Goal: Information Seeking & Learning: Learn about a topic

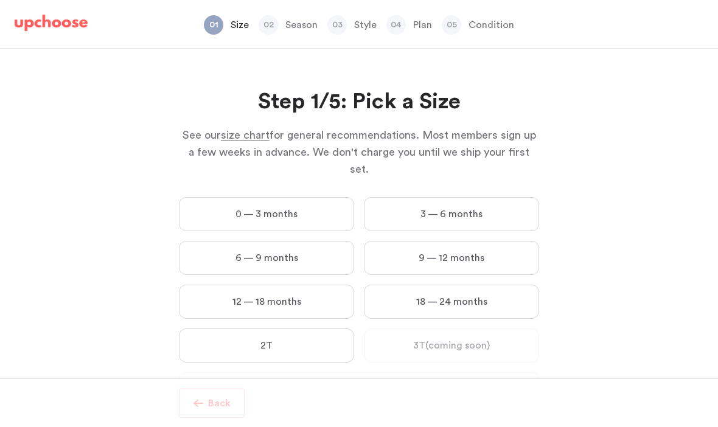
click at [298, 288] on label "12 — 18 months" at bounding box center [266, 302] width 175 height 34
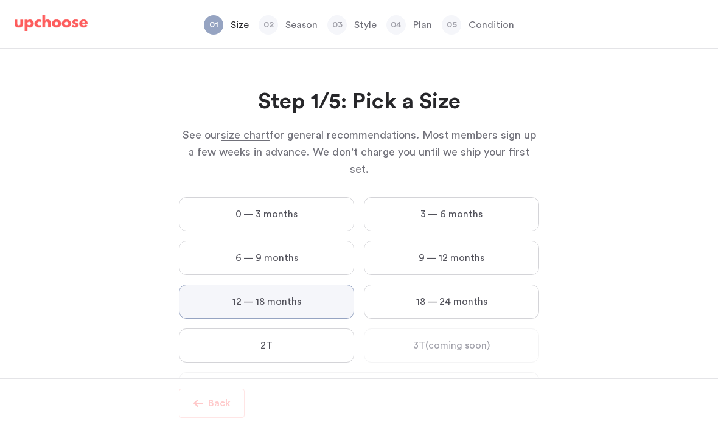
click at [0, 0] on months "12 — 18 months" at bounding box center [0, 0] width 0 height 0
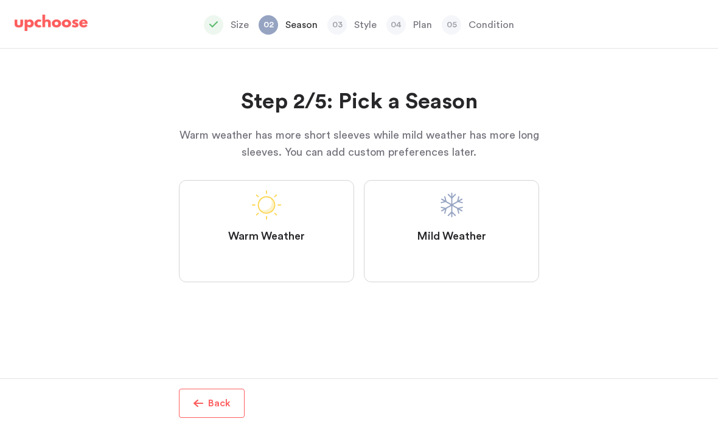
click at [425, 259] on label "Mild Weather" at bounding box center [451, 231] width 175 height 102
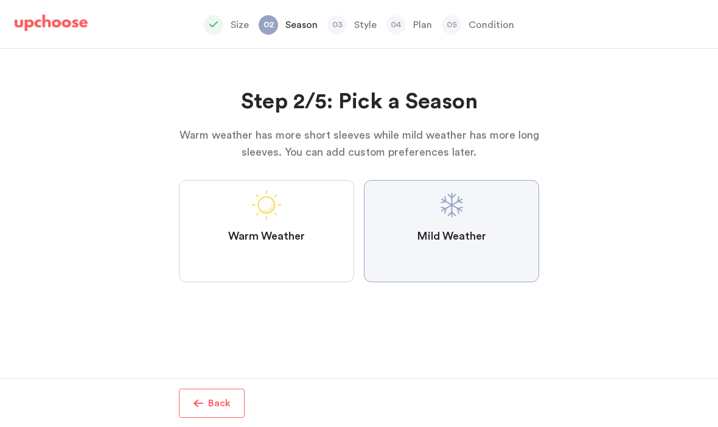
click at [0, 0] on Weather "Mild Weather" at bounding box center [0, 0] width 0 height 0
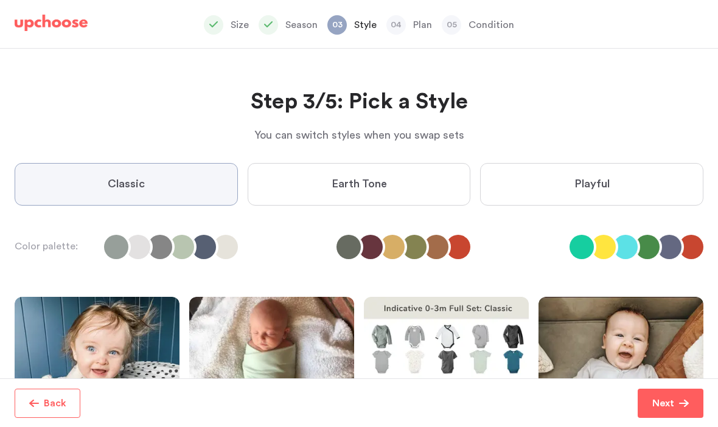
click at [358, 179] on span "Earth Tone" at bounding box center [359, 184] width 55 height 15
click at [0, 0] on Tone "Earth Tone" at bounding box center [0, 0] width 0 height 0
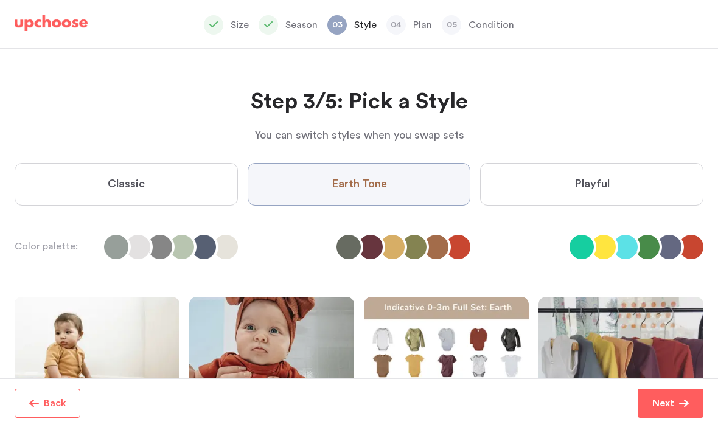
click at [361, 187] on span "Earth Tone" at bounding box center [359, 184] width 55 height 15
click at [0, 0] on Tone "Earth Tone" at bounding box center [0, 0] width 0 height 0
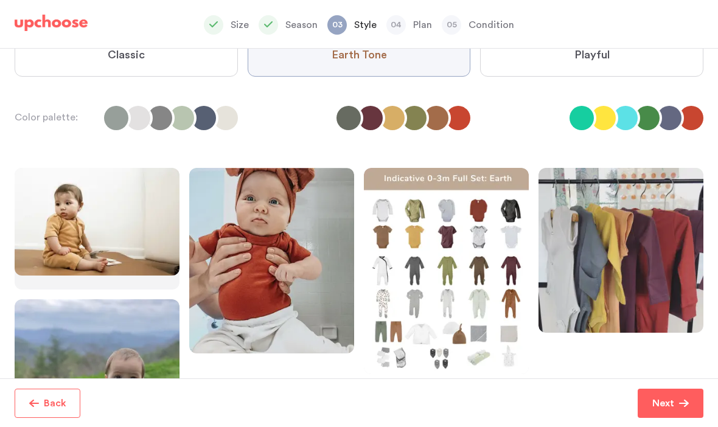
scroll to position [154, 0]
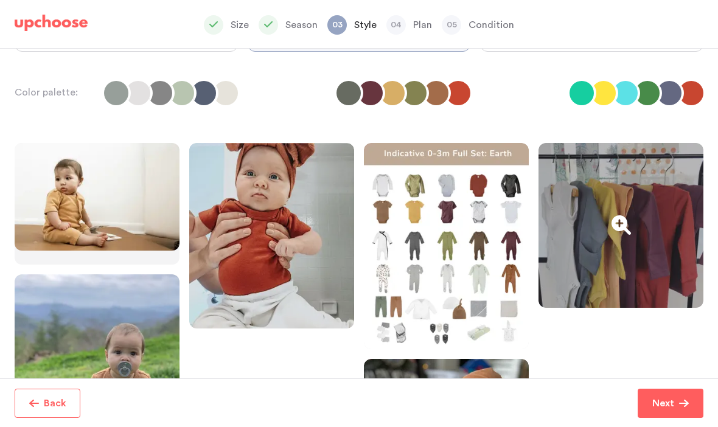
click at [607, 227] on div at bounding box center [620, 225] width 165 height 165
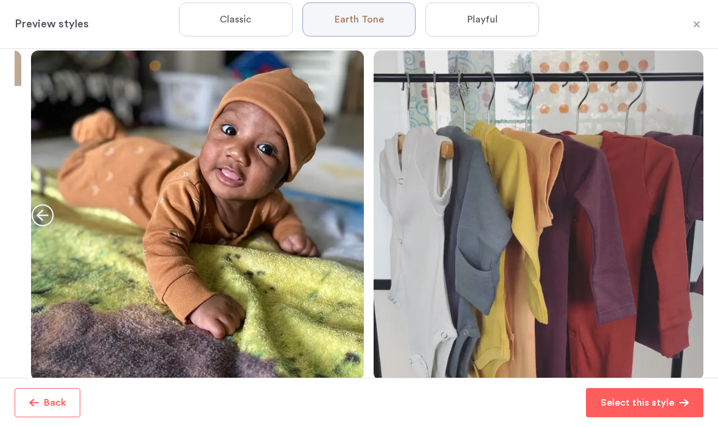
scroll to position [61, 0]
click at [607, 227] on div at bounding box center [643, 216] width 122 height 330
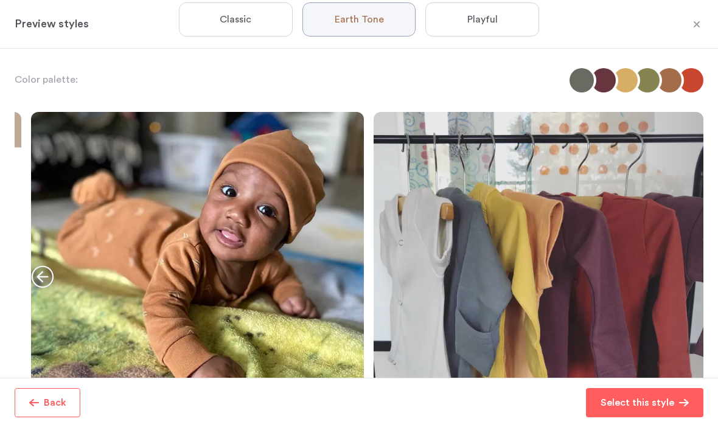
scroll to position [42, 0]
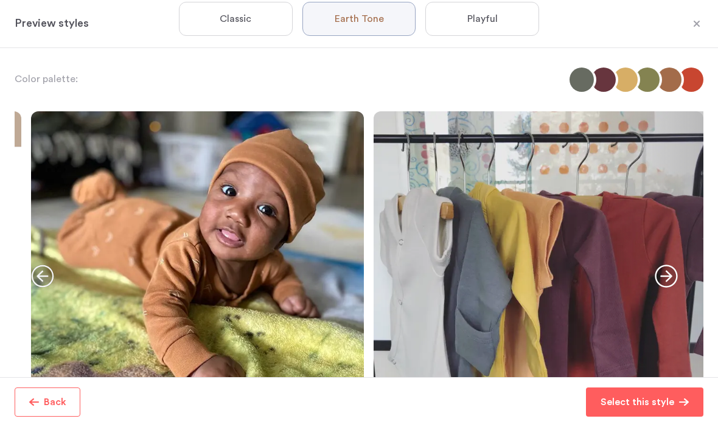
click at [0, 0] on html "Size Season 03 Style 04 Plan 05 Condition Design Your Set of Organic Baby Cloth…" at bounding box center [359, 213] width 718 height 427
click at [464, 18] on label "Playful" at bounding box center [482, 19] width 114 height 34
click at [0, 0] on input "Playful" at bounding box center [0, 0] width 0 height 0
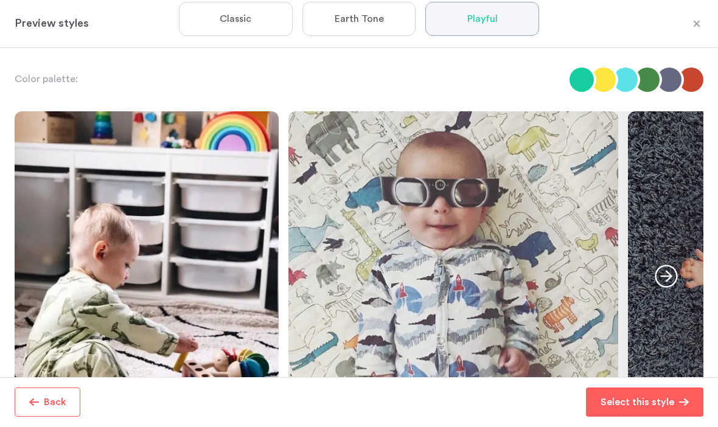
click at [667, 281] on icon "button" at bounding box center [666, 276] width 23 height 23
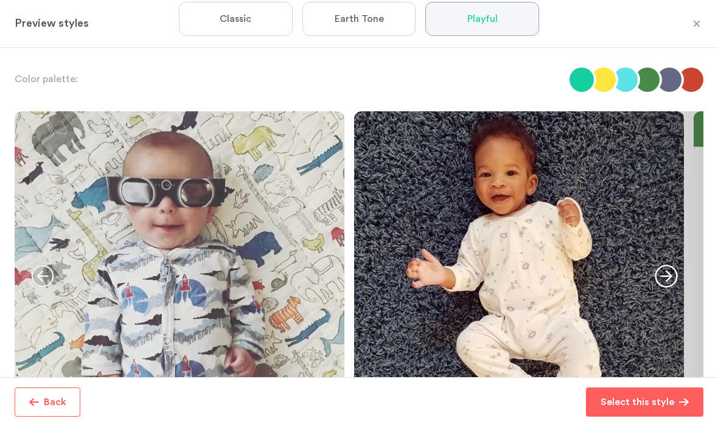
click at [218, 29] on label "Classic" at bounding box center [236, 19] width 114 height 34
click at [0, 0] on input "Classic" at bounding box center [0, 0] width 0 height 0
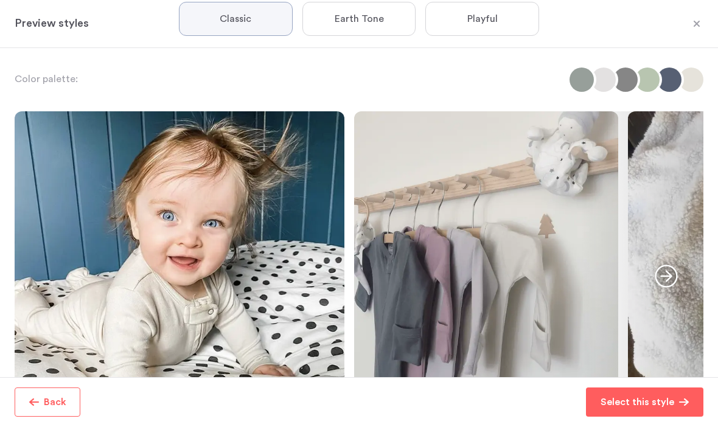
click at [668, 282] on icon "button" at bounding box center [666, 276] width 23 height 23
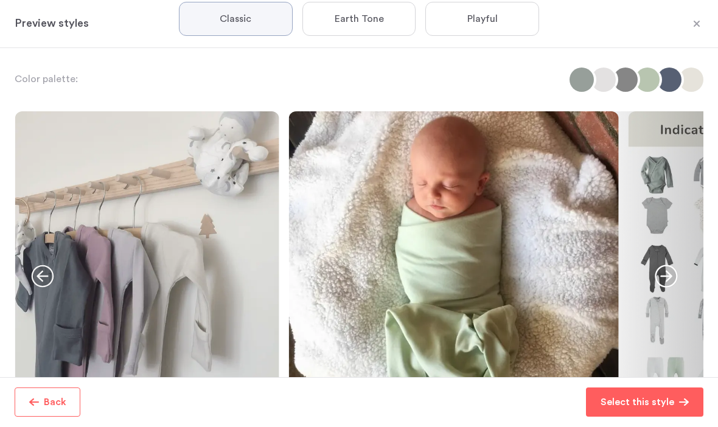
click at [668, 282] on icon "button" at bounding box center [666, 276] width 23 height 23
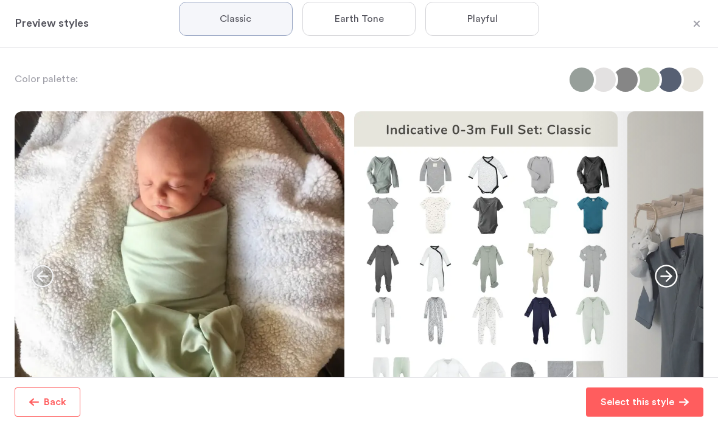
click at [668, 282] on icon "button" at bounding box center [666, 276] width 23 height 23
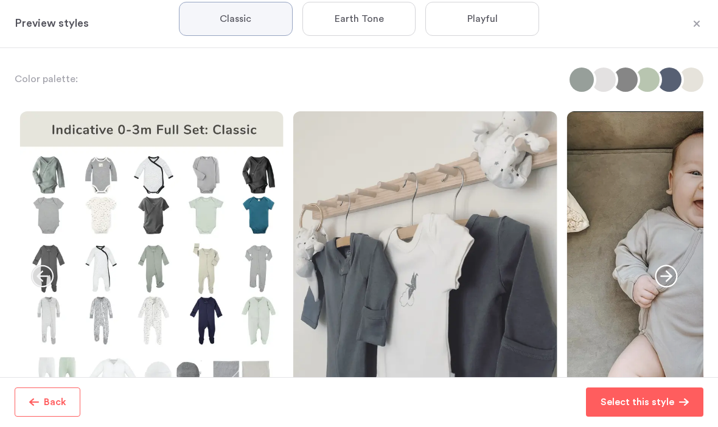
click at [668, 282] on icon "button" at bounding box center [666, 276] width 23 height 23
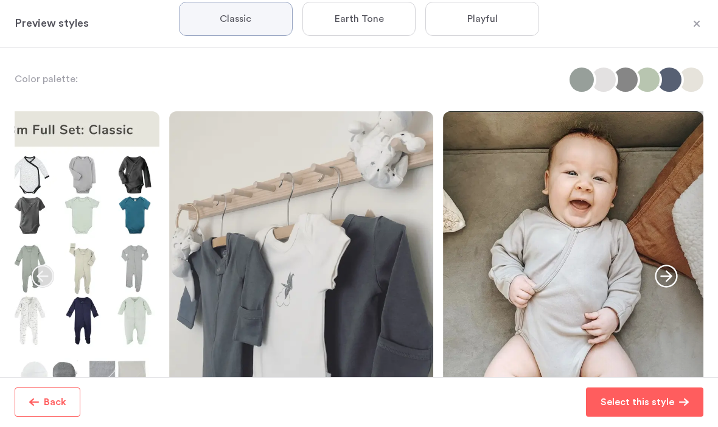
click at [322, 12] on label "Earth Tone" at bounding box center [359, 19] width 114 height 34
click at [0, 0] on Tone "Earth Tone" at bounding box center [0, 0] width 0 height 0
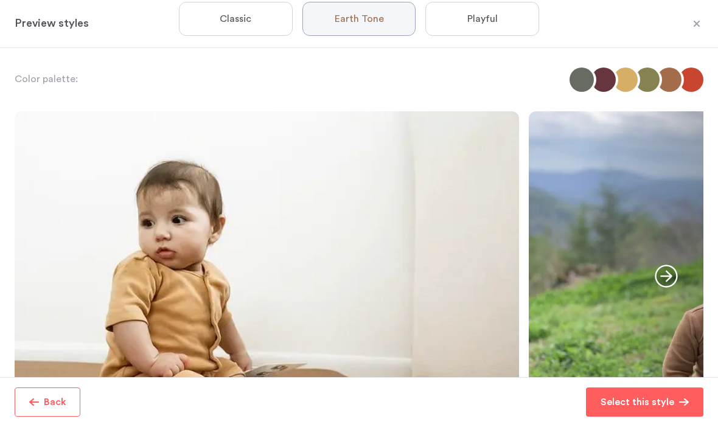
scroll to position [0, 0]
click at [692, 27] on div at bounding box center [657, 24] width 91 height 10
click at [695, 22] on icon "button" at bounding box center [697, 24] width 6 height 6
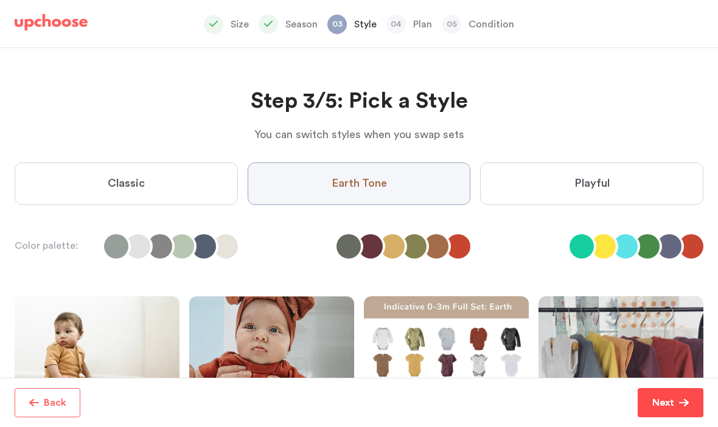
click at [672, 408] on p "Next" at bounding box center [663, 403] width 22 height 15
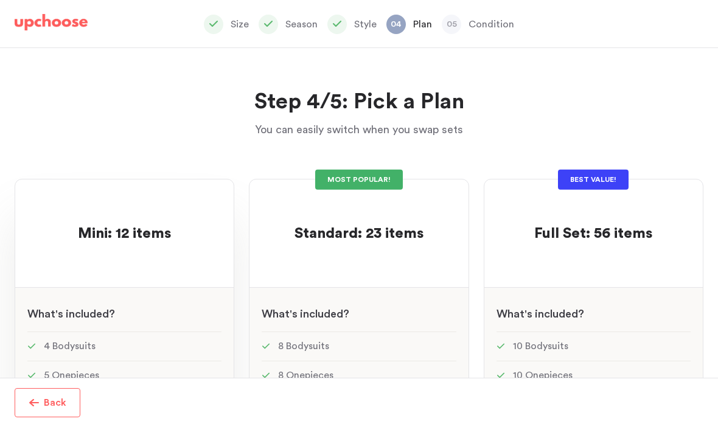
click at [115, 227] on span "Mini: 12 items" at bounding box center [124, 234] width 93 height 15
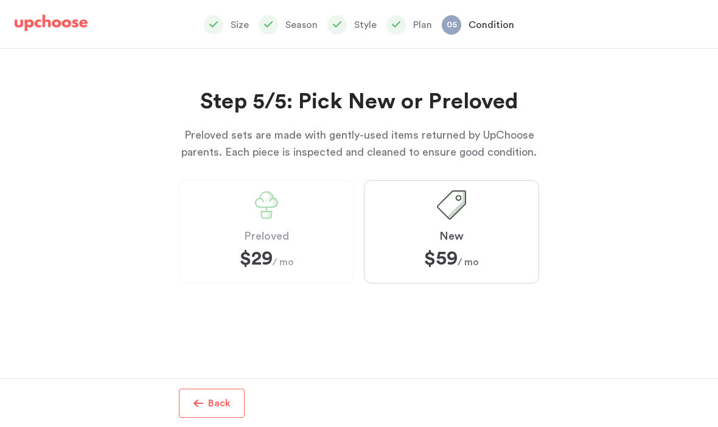
scroll to position [12, 0]
click at [245, 268] on label "Preloved $29 $29 / mo" at bounding box center [266, 231] width 175 height 103
click at [257, 249] on strong "$29" at bounding box center [256, 258] width 33 height 19
click at [316, 217] on label "Preloved $29 $29 / mo" at bounding box center [266, 231] width 175 height 103
click at [77, 23] on img at bounding box center [51, 23] width 73 height 17
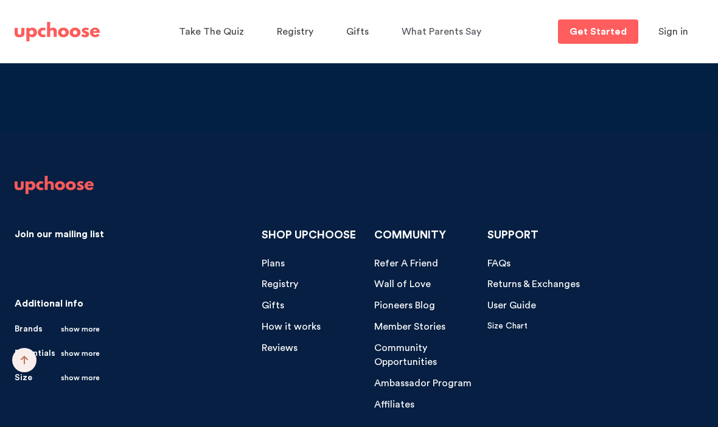
scroll to position [11827, 0]
click at [491, 259] on span "FAQs" at bounding box center [498, 264] width 23 height 10
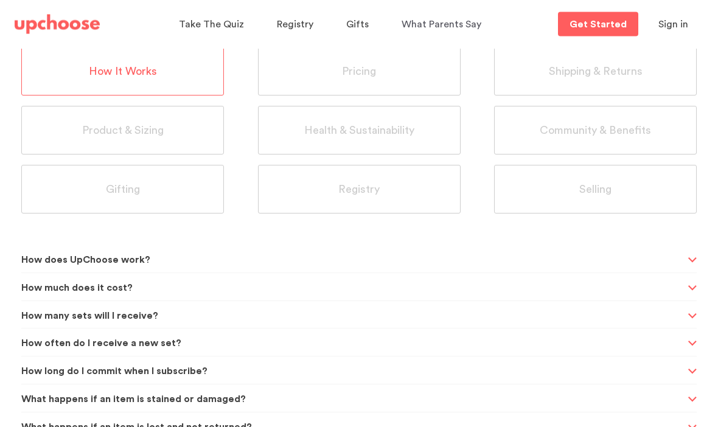
scroll to position [123, 0]
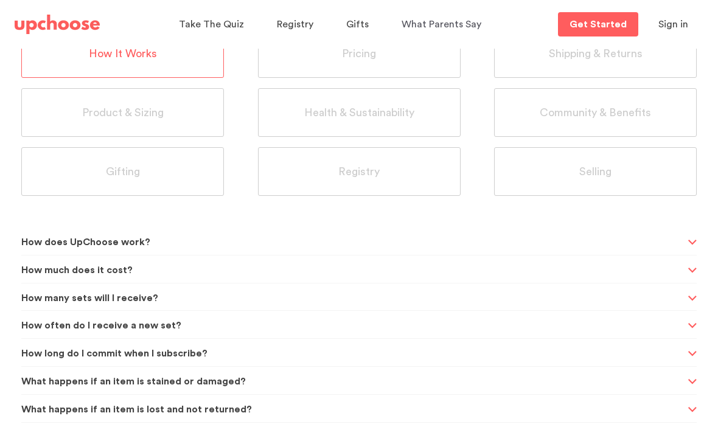
click at [171, 234] on span "How does UpChoose work?" at bounding box center [352, 243] width 663 height 30
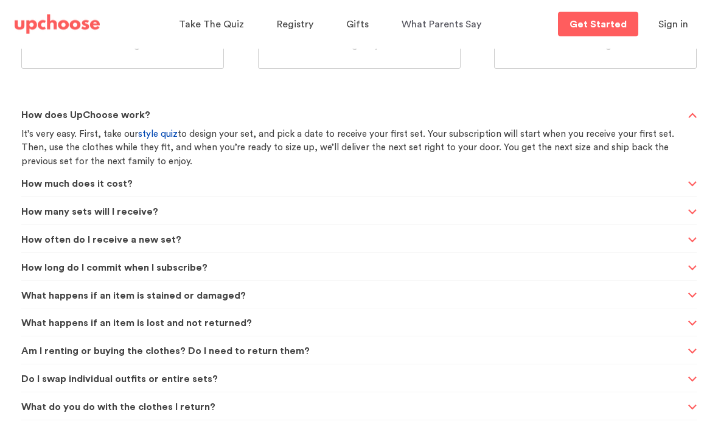
click at [183, 240] on span "How often do I receive a new set?" at bounding box center [352, 241] width 663 height 30
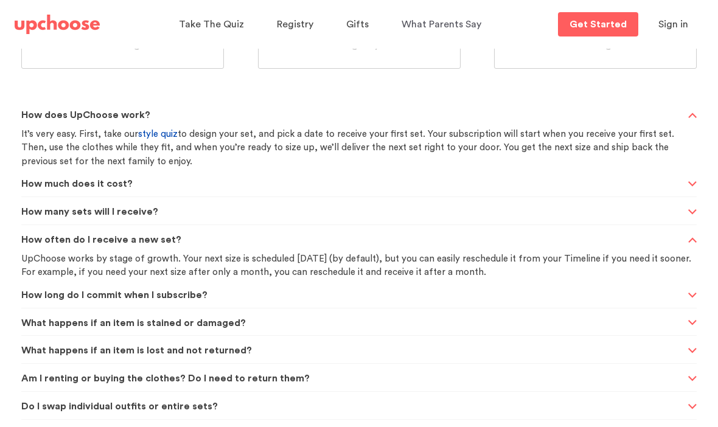
click at [184, 240] on span "How often do I receive a new set?" at bounding box center [352, 240] width 663 height 30
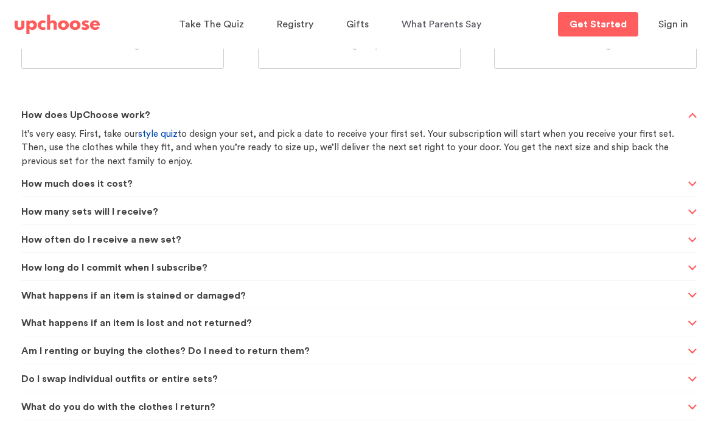
click at [209, 291] on span "What happens if an item is stained or damaged?" at bounding box center [352, 296] width 663 height 30
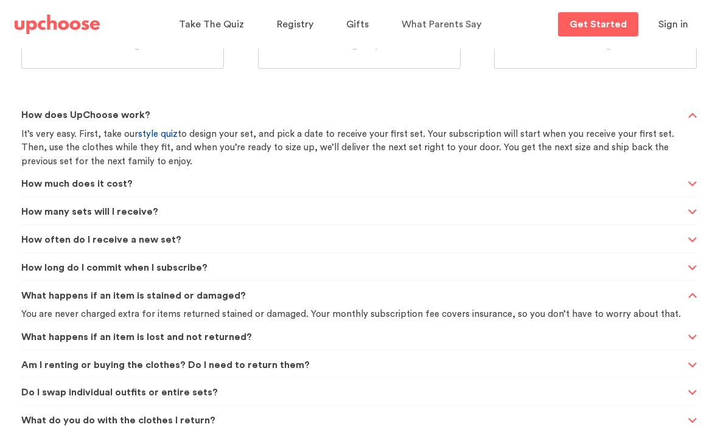
click at [209, 291] on span "What happens if an item is stained or damaged?" at bounding box center [352, 296] width 663 height 30
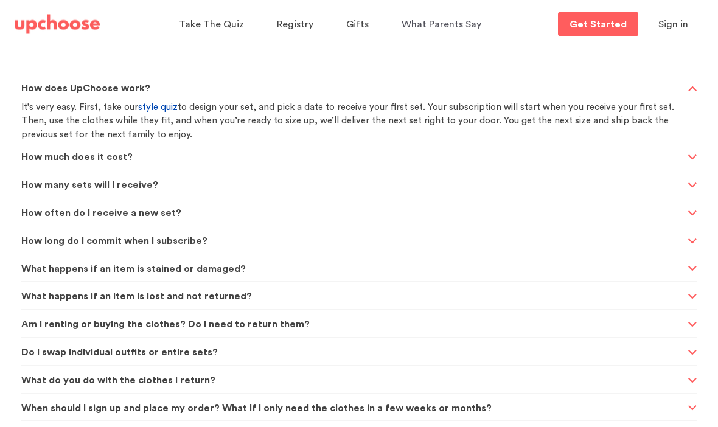
click at [218, 297] on span "What happens if an item is lost and not returned?" at bounding box center [352, 297] width 663 height 30
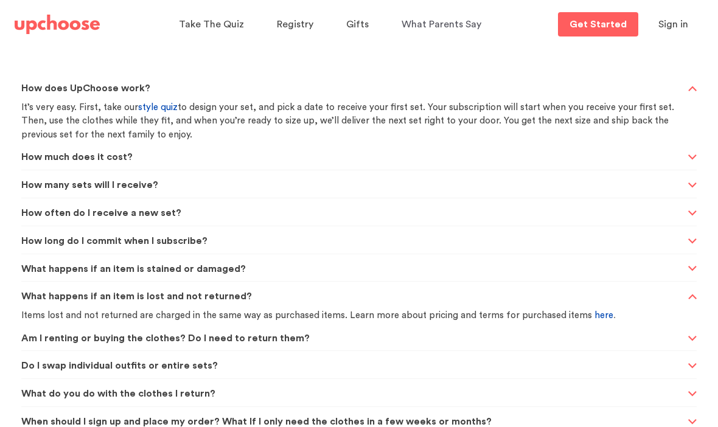
click at [218, 297] on span "What happens if an item is lost and not returned?" at bounding box center [352, 297] width 663 height 30
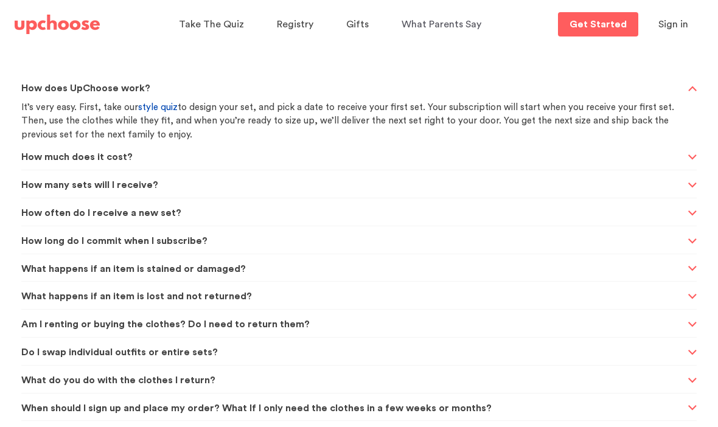
click at [224, 296] on span "What happens if an item is lost and not returned?" at bounding box center [352, 297] width 663 height 30
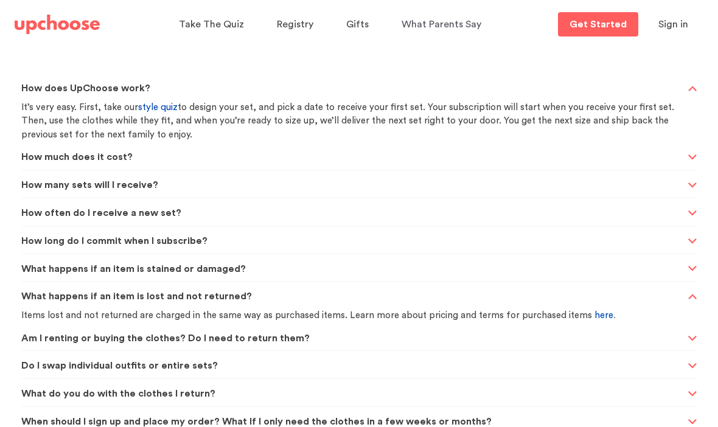
click at [594, 311] on link "here" at bounding box center [603, 315] width 19 height 9
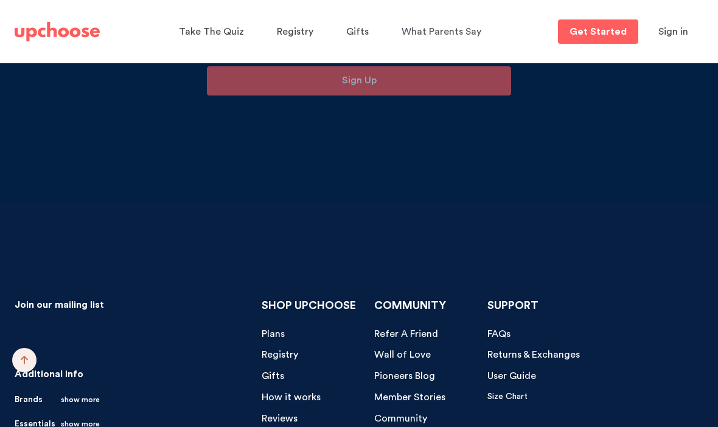
scroll to position [11829, 0]
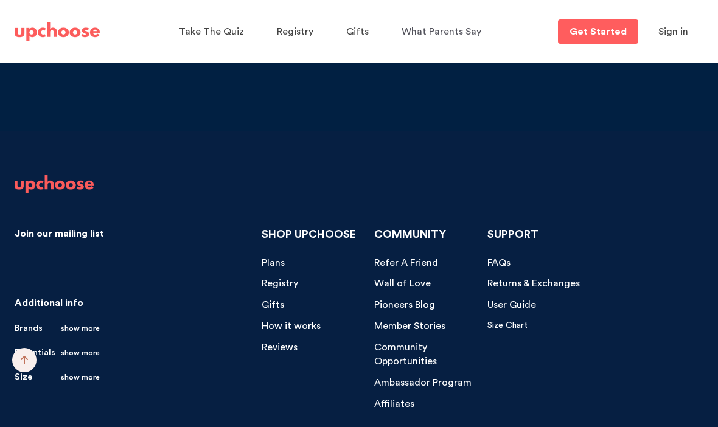
click at [499, 258] on span "FAQs" at bounding box center [498, 263] width 23 height 10
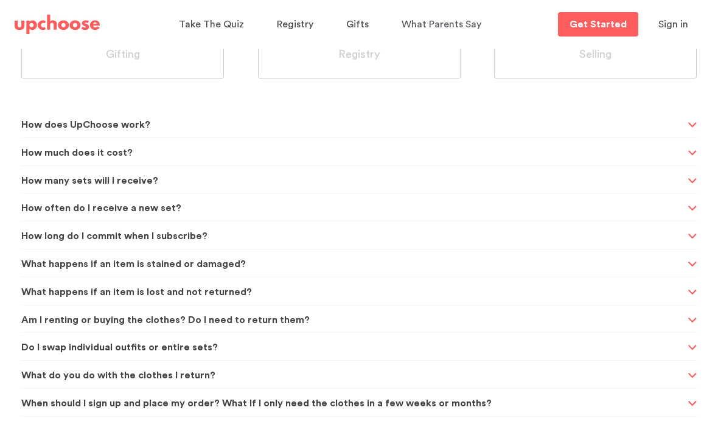
scroll to position [242, 0]
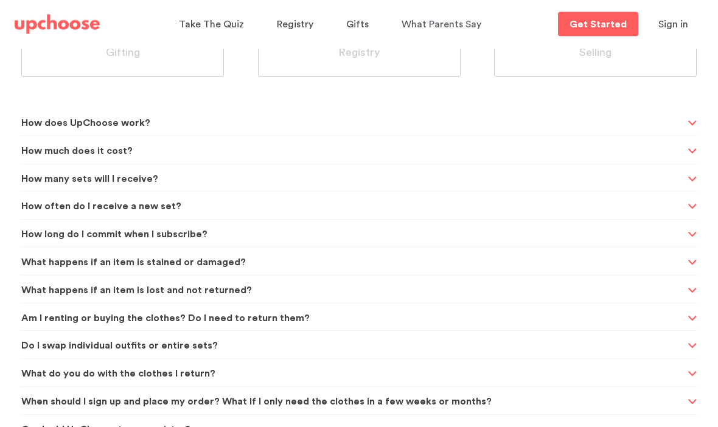
click at [214, 320] on span "Am I renting or buying the clothes? Do I need to return them?" at bounding box center [352, 319] width 663 height 30
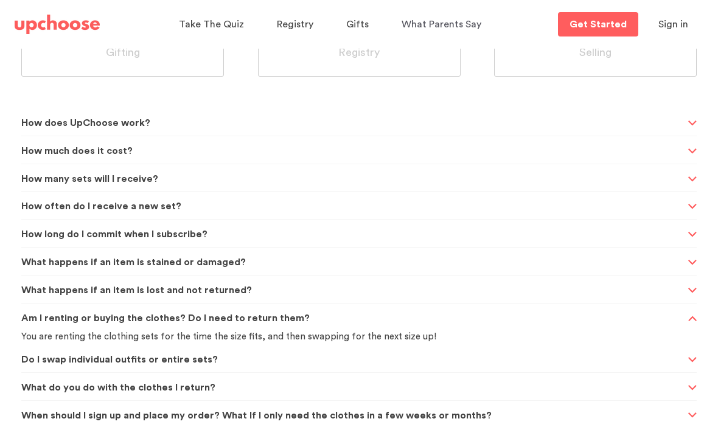
click at [198, 361] on span "Do I swap individual outfits or entire sets?" at bounding box center [352, 360] width 663 height 30
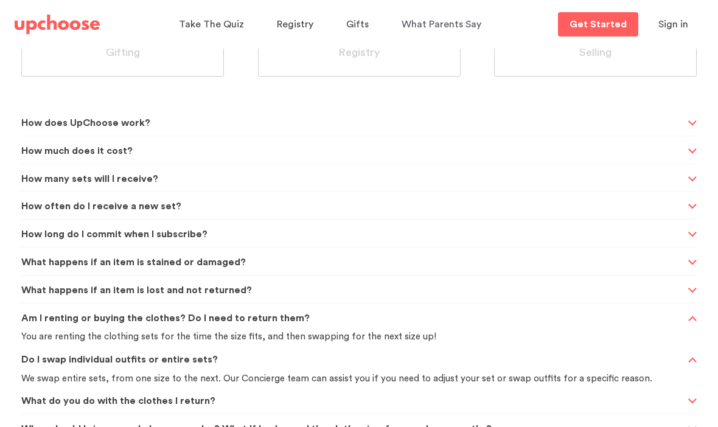
click at [203, 363] on span "Do I swap individual outfits or entire sets?" at bounding box center [352, 360] width 663 height 30
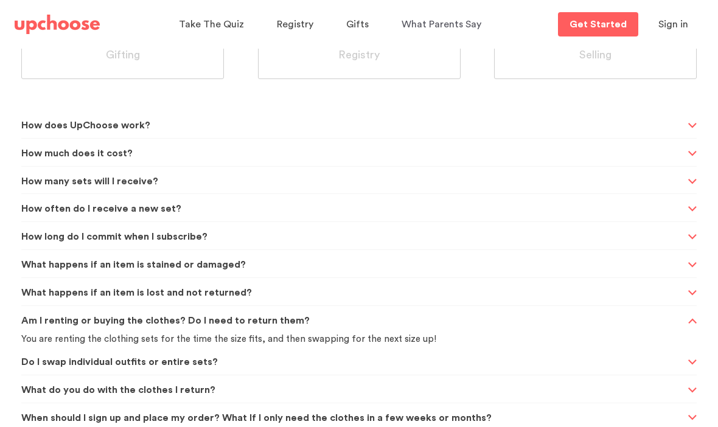
scroll to position [0, 0]
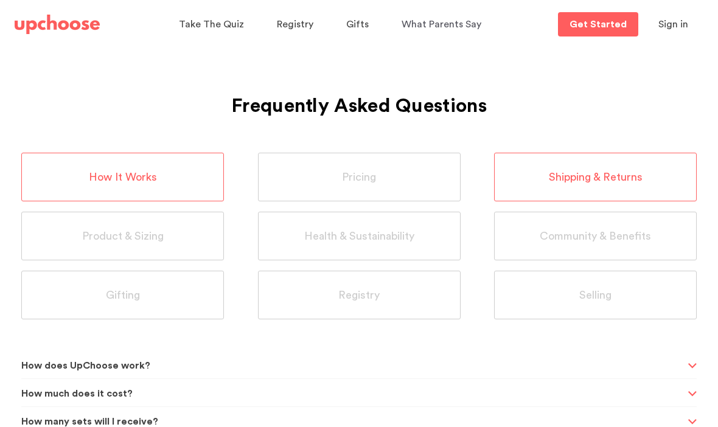
click at [566, 179] on span "Shipping & Returns" at bounding box center [596, 177] width 94 height 14
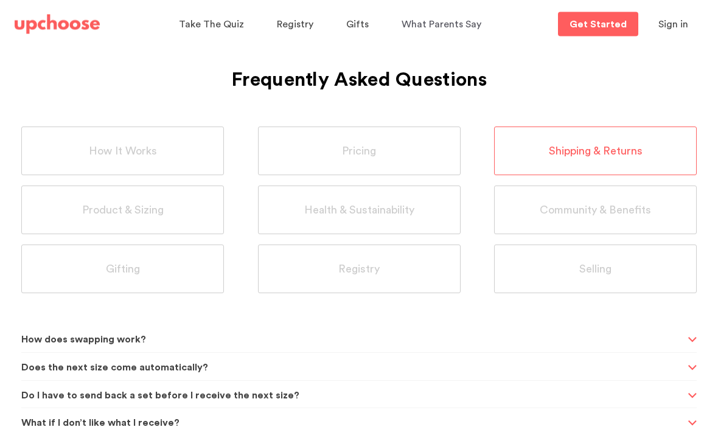
scroll to position [30, 0]
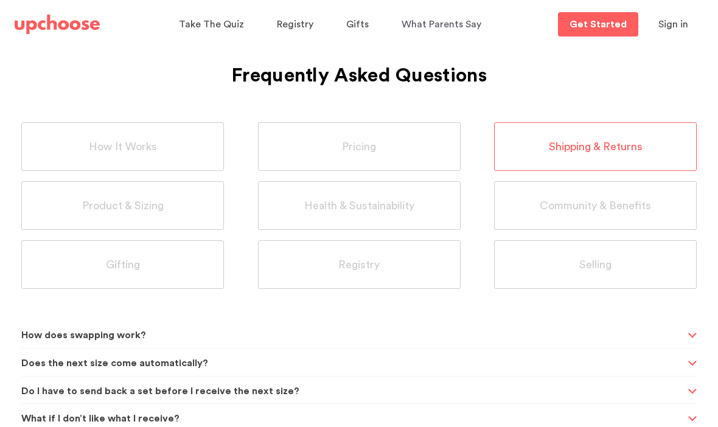
click at [322, 391] on span "Do I have to send back a set before I receive the next size?" at bounding box center [352, 392] width 663 height 30
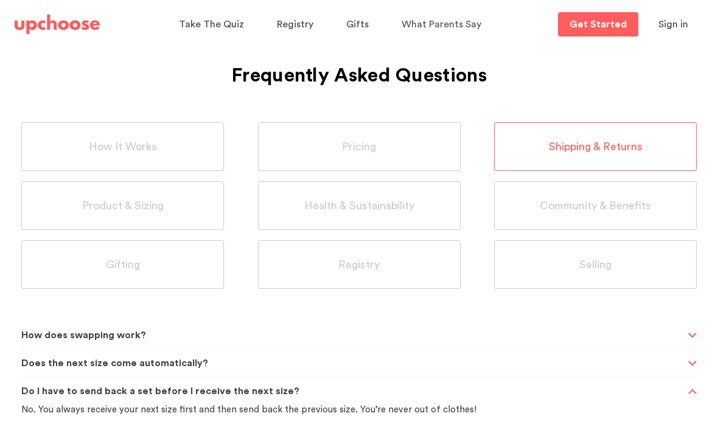
scroll to position [44, 0]
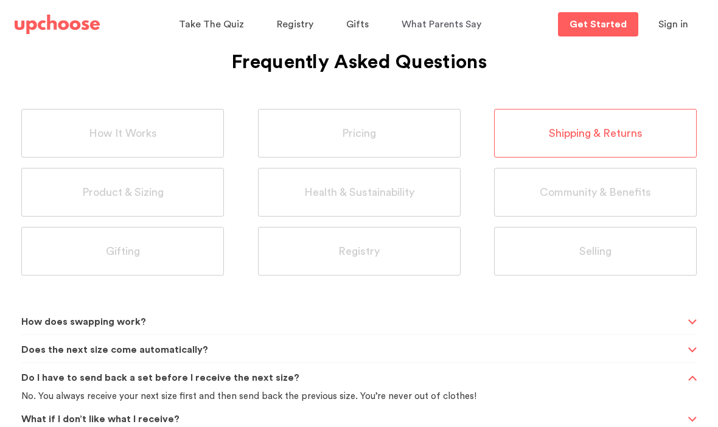
click at [296, 405] on span "What if I don’t like what I receive?" at bounding box center [352, 420] width 663 height 30
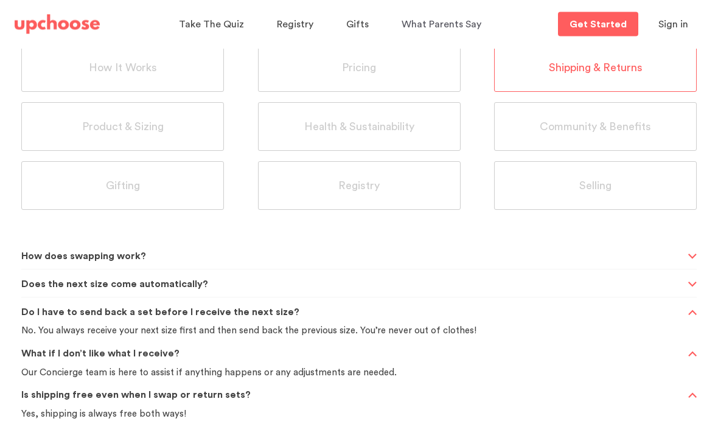
scroll to position [111, 0]
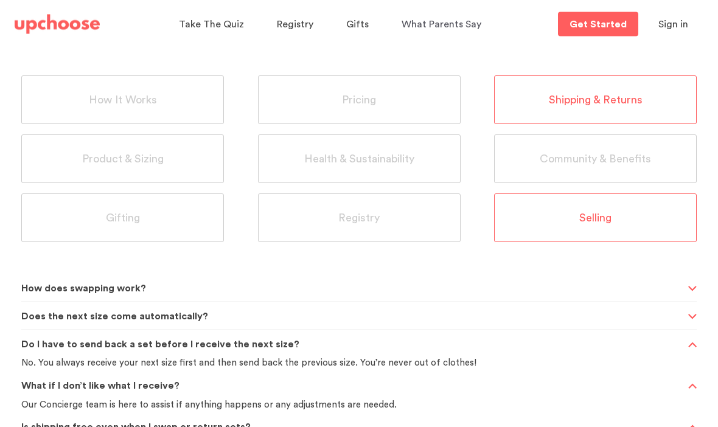
click at [574, 235] on div "Selling" at bounding box center [595, 218] width 203 height 49
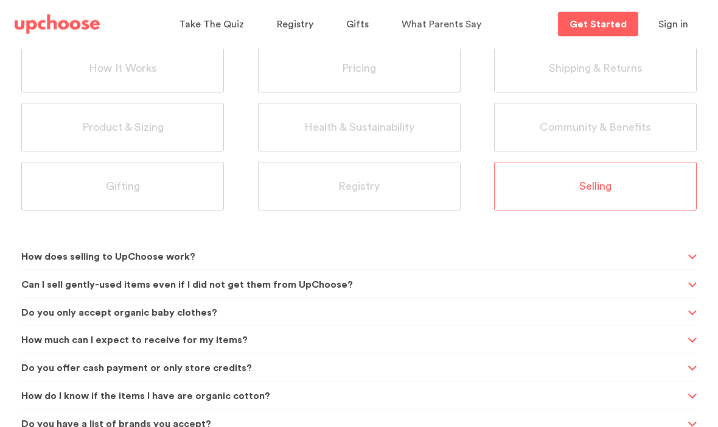
scroll to position [113, 0]
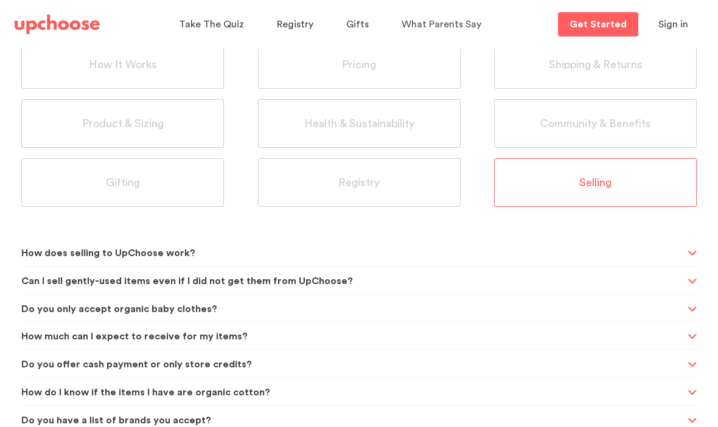
click at [234, 256] on span "How does selling to UpChoose work?" at bounding box center [352, 253] width 663 height 30
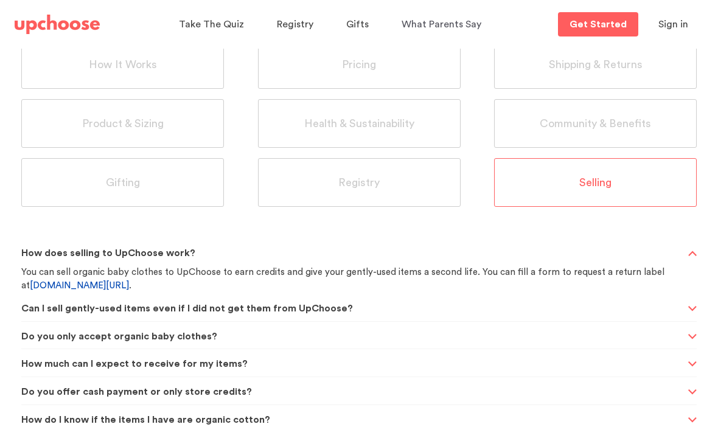
click at [234, 256] on html "Take The Quiz Registry Gifts What Parents Say Home Take The Quiz Registry Gifti…" at bounding box center [359, 100] width 718 height 427
click at [234, 257] on span "How does selling to UpChoose work?" at bounding box center [352, 253] width 663 height 30
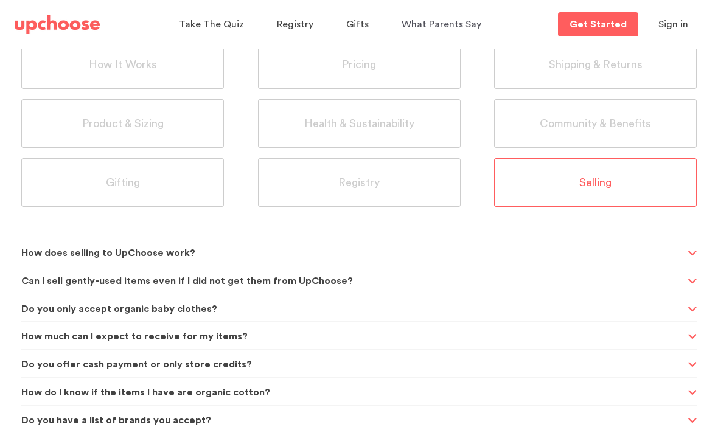
click at [226, 303] on span "Do you only accept organic baby clothes?" at bounding box center [352, 309] width 663 height 30
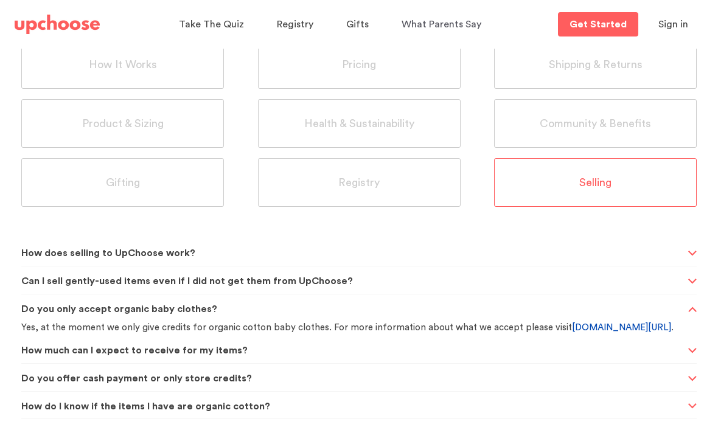
click at [206, 311] on span "Do you only accept organic baby clothes?" at bounding box center [352, 309] width 663 height 30
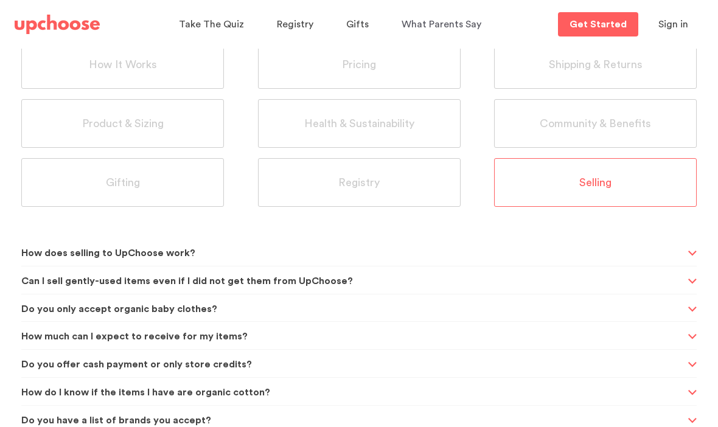
click at [220, 397] on span "How do I know if the items I have are organic cotton?" at bounding box center [352, 393] width 663 height 30
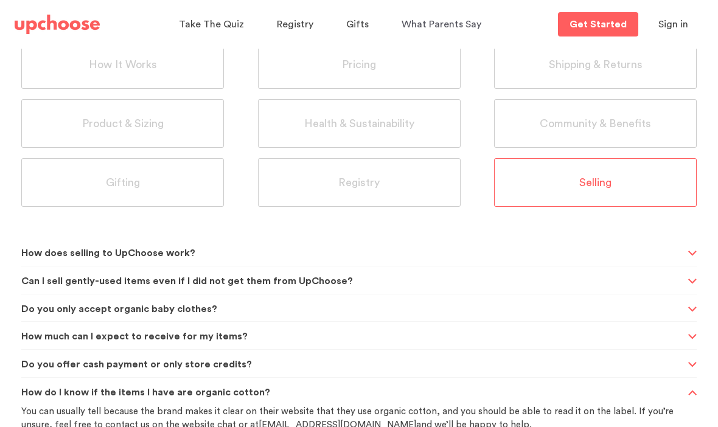
click at [220, 397] on span "How do I know if the items I have are organic cotton?" at bounding box center [352, 393] width 663 height 30
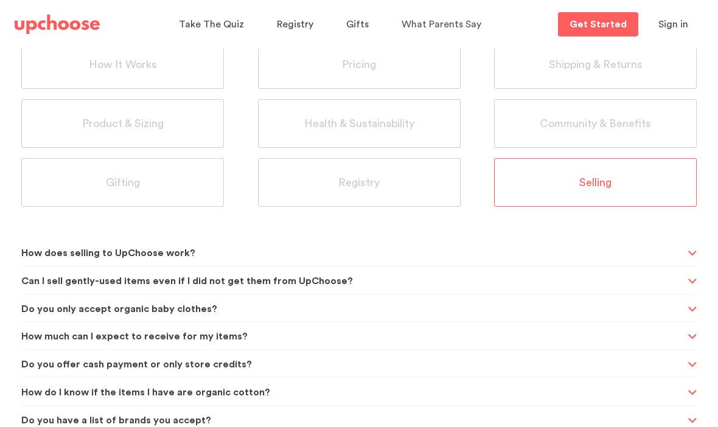
click at [218, 417] on span "Do you have a list of brands you accept?" at bounding box center [352, 421] width 663 height 30
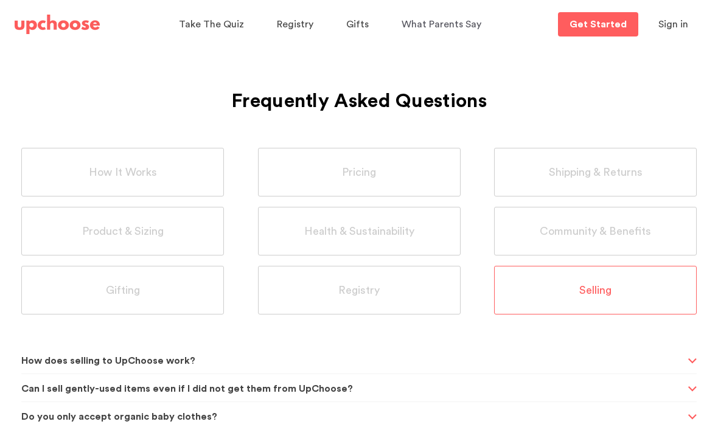
scroll to position [0, 0]
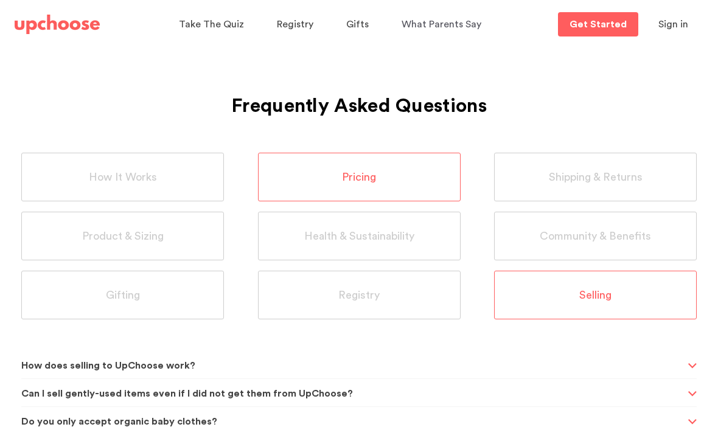
click at [366, 174] on span "Pricing" at bounding box center [359, 177] width 34 height 14
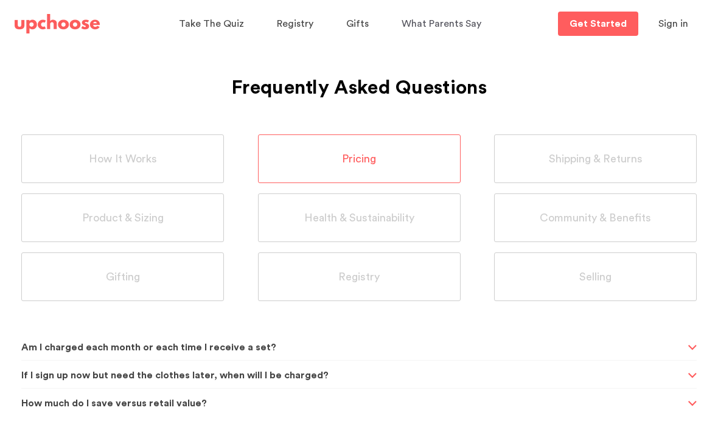
click at [540, 186] on div "How It Works Pricing Shipping & Returns Product & Sizing Health & Sustainabilit…" at bounding box center [358, 223] width 675 height 177
click at [546, 170] on div "Shipping & Returns" at bounding box center [595, 159] width 203 height 49
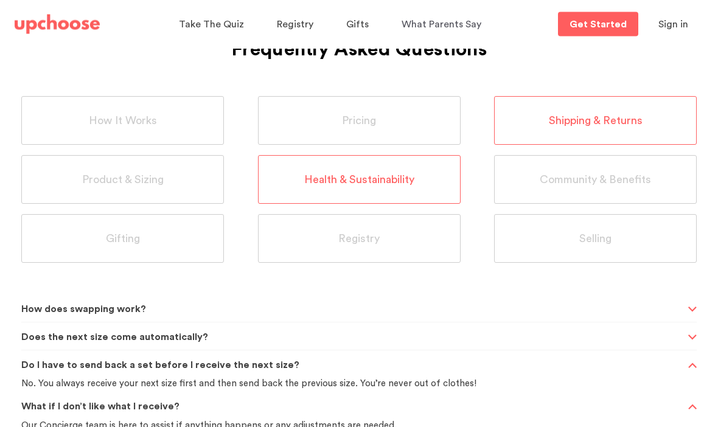
click at [365, 183] on span "Health & Sustainability" at bounding box center [359, 180] width 110 height 14
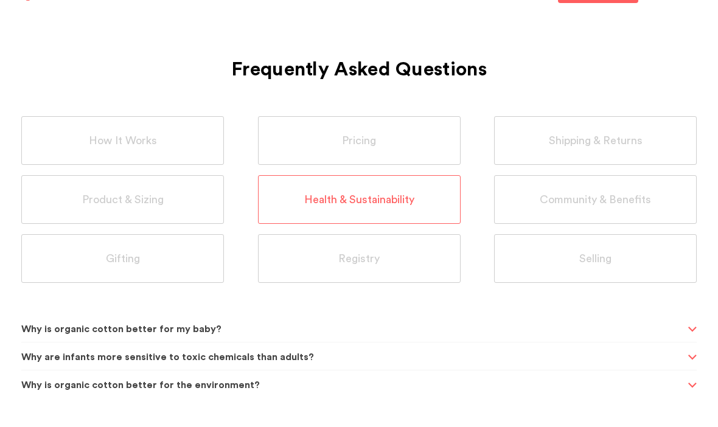
scroll to position [0, 0]
